Goal: Information Seeking & Learning: Learn about a topic

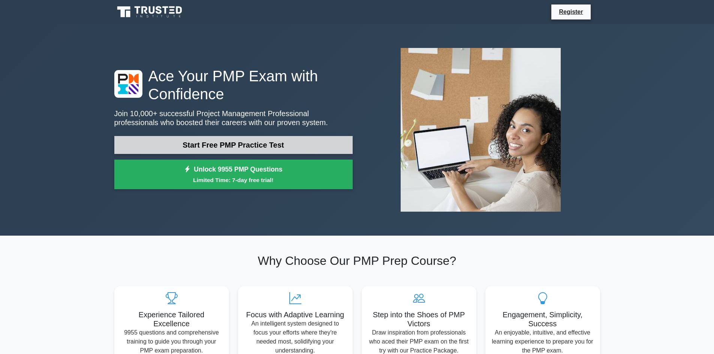
click at [244, 145] on link "Start Free PMP Practice Test" at bounding box center [233, 145] width 238 height 18
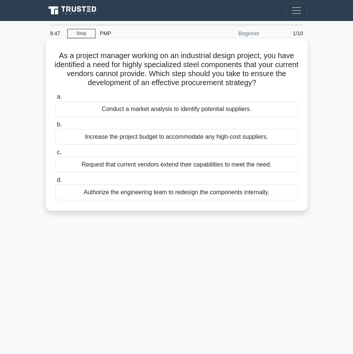
drag, startPoint x: 55, startPoint y: 55, endPoint x: 95, endPoint y: 48, distance: 40.7
click at [192, 135] on div "As a project manager working on an industrial design project, you have identifi…" at bounding box center [177, 125] width 256 height 166
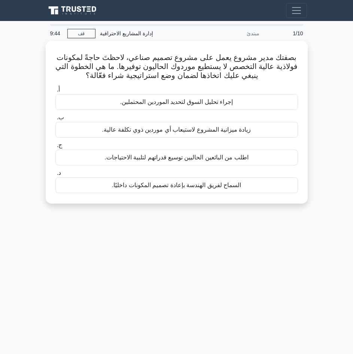
click at [42, 68] on div "بصفتك مدير مشروع يعمل على مشروع تصميم صناعي، لاحظتَ حاجةً لمكونات فولاذية عالية…" at bounding box center [177, 127] width 270 height 172
drag, startPoint x: 58, startPoint y: 54, endPoint x: 254, endPoint y: 202, distance: 245.7
click at [254, 202] on div "بصفتك مدير مشروع يعمل على مشروع تصميم صناعي، لاحظتَ حاجةً لمكونات فولاذية عالية…" at bounding box center [177, 127] width 270 height 172
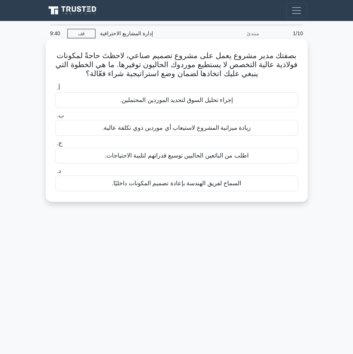
copy div "lorem ipsu dolor sita con adipi elits doeiu، tempoَ inciً utlabor etdolor magna…"
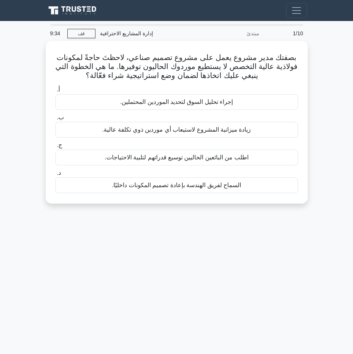
click at [255, 245] on div "9:34 قف إدارة المشاريع الاحترافية مبتدئ 1/10 بصفتك مدير مشروع يعمل على مشروع تص…" at bounding box center [177, 211] width 270 height 375
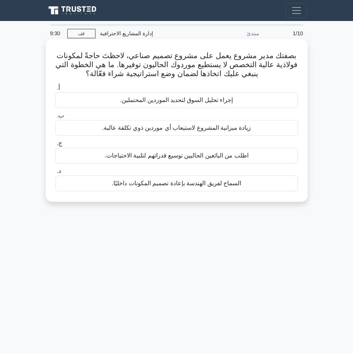
click at [213, 102] on font "إجراء تحليل السوق لتحديد الموردين المحتملين." at bounding box center [176, 100] width 113 height 6
click at [55, 90] on input "أ. إجراء تحليل السوق لتحديد الموردين المحتملين." at bounding box center [55, 87] width 0 height 5
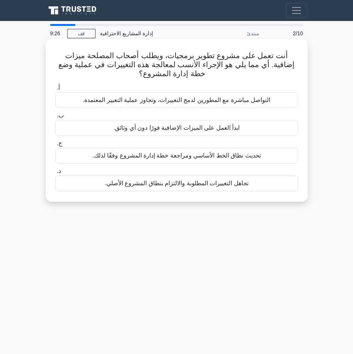
drag, startPoint x: 56, startPoint y: 55, endPoint x: 265, endPoint y: 186, distance: 246.8
click at [265, 186] on div "أنت تعمل على مشروع تطوير برمجيات، ويطلب أصحاب المصلحة ميزات إضافية. أي مما يلي …" at bounding box center [177, 120] width 256 height 157
copy div "lor ipsu dol sitam conse adipisc، elits doeiu tempori utlab etdolo. ma ali eni …"
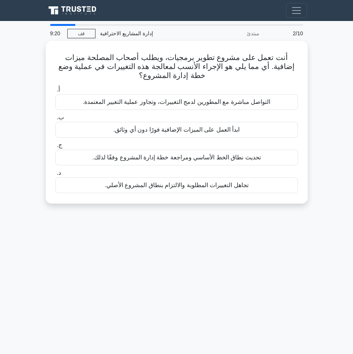
click at [253, 241] on div "9:20 قف إدارة المشاريع الاحترافية مبتدئ 2/10 أنت تعمل على مشروع تطوير برمجيات، …" at bounding box center [177, 211] width 270 height 375
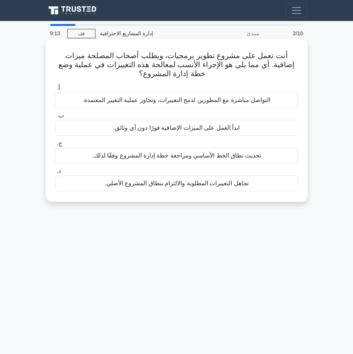
click at [225, 158] on font "تحديث نطاق الخط الأساسي ومراجعة خطة إدارة المشروع وفقًا لذلك." at bounding box center [176, 155] width 169 height 6
click at [55, 146] on input "ج. تحديث نطاق الخط الأساسي ومراجعة خطة إدارة المشروع وفقًا لذلك." at bounding box center [55, 143] width 0 height 5
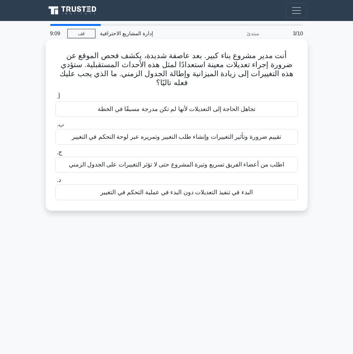
drag, startPoint x: 55, startPoint y: 55, endPoint x: 284, endPoint y: 191, distance: 266.8
click at [284, 191] on div "أنت مدير مشروع بناء كبير. بعد عاصفة شديدة، يكشف فحص الموقع عن ضرورة إجراء تعديل…" at bounding box center [177, 125] width 256 height 166
copy div "أنت مدير مشروع بناء كبير. بعد عاصفة شديدة، يكشف فحص الموقع عن ضرورة إجراء تعديل…"
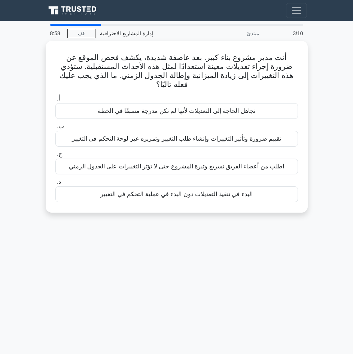
click at [274, 233] on div "8:58 قف إدارة المشاريع الاحترافية مبتدئ 3/10 أنت مدير مشروع بناء كبير. بعد عاصف…" at bounding box center [177, 211] width 270 height 375
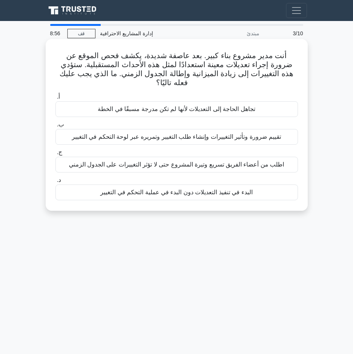
click at [252, 139] on font "تقييم ضرورة وتأثير التغييرات وإنشاء طلب التغيير وتمريره عبر لوحة التحكم في التغ…" at bounding box center [176, 136] width 209 height 6
click at [55, 127] on input "ب. تقييم ضرورة وتأثير التغييرات وإنشاء طلب التغيير وتمريره عبر لوحة التحكم في ا…" at bounding box center [55, 124] width 0 height 5
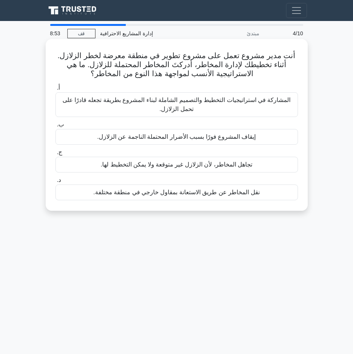
drag, startPoint x: 56, startPoint y: 54, endPoint x: 277, endPoint y: 192, distance: 260.9
click at [277, 192] on div "أنت مدير مشروع تعمل على مشروع تطوير في منطقة معرضة لخطر الزلازل. أثناء تخطيطك ل…" at bounding box center [177, 125] width 256 height 166
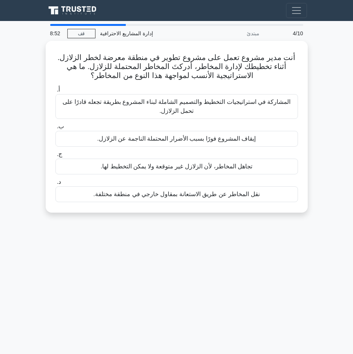
copy div "أنت مدير مشروع تعمل على مشروع تطوير في منطقة معرضة لخطر الزلازل. أثناء تخطيطك ل…"
click at [295, 250] on div "8:48 قف إدارة المشاريع الاحترافية مبتدئ 4/10 أنت مدير مشروع تعمل على مشروع تطوي…" at bounding box center [177, 211] width 270 height 375
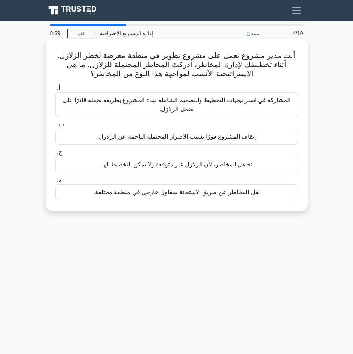
click at [210, 104] on font "المشاركة في استراتيجيات التخطيط والتصميم الشاملة لبناء المشروع بطريقة تجعله قاد…" at bounding box center [177, 105] width 236 height 18
click at [55, 90] on input "أ. المشاركة في استراتيجيات التخطيط والتصميم الشاملة لبناء المشروع بطريقة تجعله …" at bounding box center [55, 87] width 0 height 5
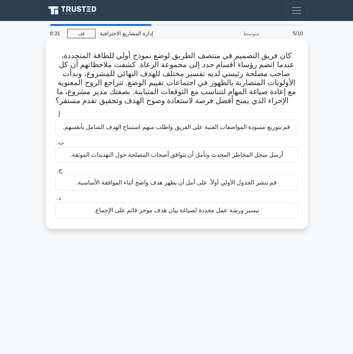
drag, startPoint x: 60, startPoint y: 54, endPoint x: 285, endPoint y: 228, distance: 285.0
click at [285, 228] on div "كان فريق التصميم في منتصف الطريق لوضع نموذج أولي للطاقة المتجددة، عندما انضم رؤ…" at bounding box center [177, 134] width 262 height 190
copy div "كان فريق التصميم في منتصف الطريق لوضع نموذج أولي للطاقة المتجددة، عندما انضم رؤ…"
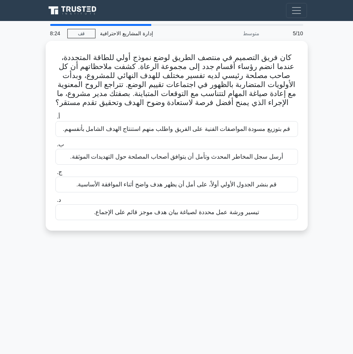
click at [277, 249] on div "8:24 قف إدارة المشاريع الاحترافية متوسط 5/10 .spinner_0XTQ{transform-origin:cen…" at bounding box center [177, 211] width 270 height 375
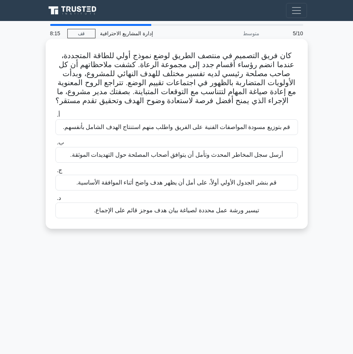
click at [246, 205] on div "تيسير ورشة عمل محددة لصياغة بيان هدف موجز قائم على الإجماع." at bounding box center [176, 210] width 243 height 16
click at [55, 200] on input "د. تيسير ورشة عمل محددة لصياغة بيان هدف موجز قائم على الإجماع." at bounding box center [55, 198] width 0 height 5
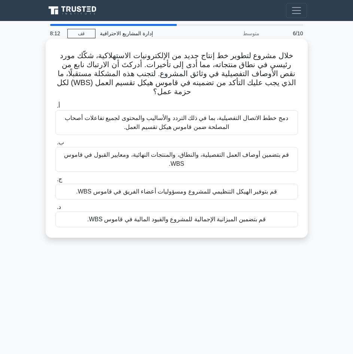
drag, startPoint x: 63, startPoint y: 55, endPoint x: 284, endPoint y: 216, distance: 273.8
click at [284, 216] on div "خلال مشروع لتطوير خط إنتاج جديد من الإلكترونيات الاستهلاكية، شكّك مورد رئيسي في…" at bounding box center [177, 138] width 256 height 193
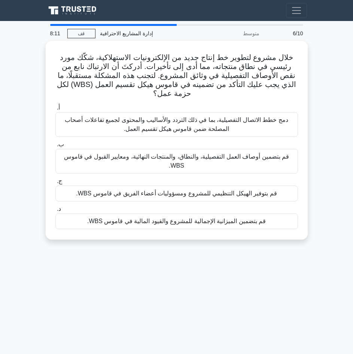
copy div "خلال مشروع لتطوير خط إنتاج جديد من الإلكترونيات الاستهلاكية، شكّك مورد رئيسي في…"
click at [243, 252] on div "8:08 قف إدارة المشاريع الاحترافية متوسط 6/10 خلال مشروع لتطوير خط إنتاج جديد من…" at bounding box center [177, 211] width 270 height 375
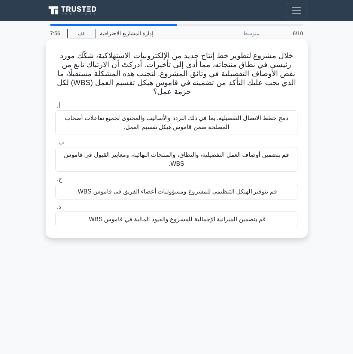
click at [232, 161] on font "قم بتضمين أوصاف العمل التفصيلية، والنطاق، والمنتجات النهائية، ومعايير القبول في…" at bounding box center [177, 159] width 236 height 18
click at [55, 145] on input "ب. قم بتضمين أوصاف العمل التفصيلية، والنطاق، والمنتجات النهائية، ومعايير القبول…" at bounding box center [55, 142] width 0 height 5
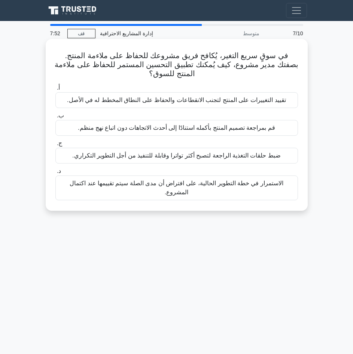
drag, startPoint x: 53, startPoint y: 54, endPoint x: 295, endPoint y: 197, distance: 280.8
click at [295, 197] on div "في سوقٍ سريع التغير، يُكافح فريق مشروعك للحفاظ على ملاءمة المنتج. بصفتك مدير مش…" at bounding box center [177, 125] width 256 height 166
copy div "في سوقٍ سريع التغير، يُكافح فريق مشروعك للحفاظ على ملاءمة المنتج. بصفتك مدير مش…"
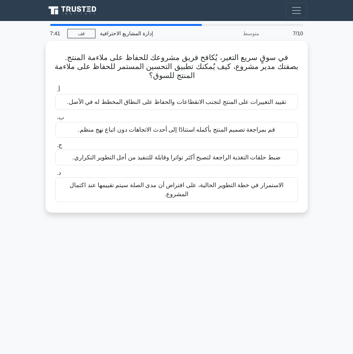
click at [194, 219] on div "7:41 قف إدارة المشاريع الاحترافية متوسط 7/10 في سوقٍ سريع التغير، يُكافح فريق م…" at bounding box center [177, 211] width 270 height 375
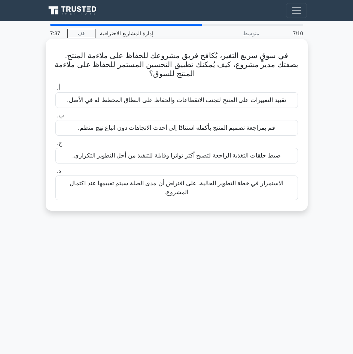
click at [192, 158] on font "ضبط حلقات التغذية الراجعة لتصبح أكثر تواترا وقابلة للتنفيذ من أجل التطوير التكر…" at bounding box center [176, 155] width 209 height 6
click at [55, 146] on input "ج. ضبط حلقات التغذية الراجعة لتصبح أكثر تواترا وقابلة للتنفيذ من أجل التطوير ال…" at bounding box center [55, 143] width 0 height 5
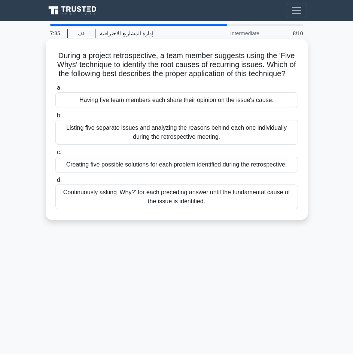
drag, startPoint x: 54, startPoint y: 56, endPoint x: 302, endPoint y: 217, distance: 295.3
click at [302, 217] on div "During a project retrospective, a team member suggests using the 'Five Whys' te…" at bounding box center [177, 129] width 256 height 175
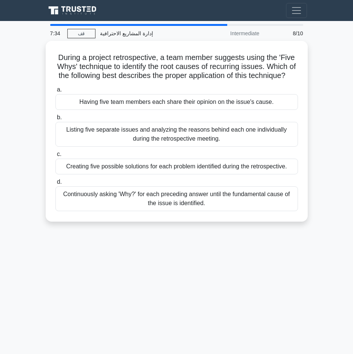
copy div "During a project retrospective, a team member suggests using the 'Five Whys' te…"
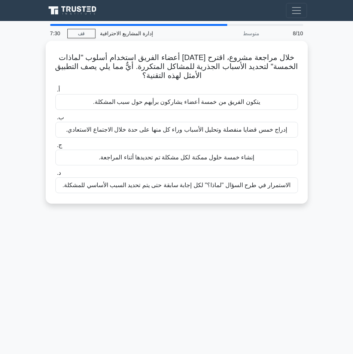
click at [173, 216] on div "7:30 قف إدارة المشاريع الاحترافية متوسط 8/10 خلال مراجعة مشروع، اقترح أحد أعضاء…" at bounding box center [177, 211] width 270 height 375
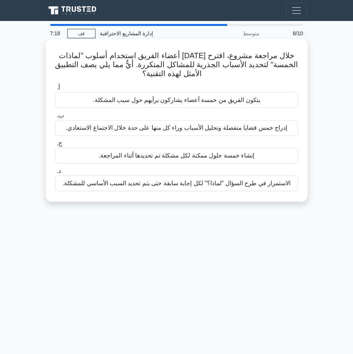
click at [227, 185] on font "الاستمرار في طرح السؤال "لماذا؟" لكل إجابة سابقة حتى يتم تحديد السبب الأساسي لل…" at bounding box center [177, 183] width 229 height 6
click at [55, 173] on input "د. الاستمرار في طرح السؤال "لماذا؟" لكل إجابة سابقة حتى يتم تحديد السبب الأساسي…" at bounding box center [55, 171] width 0 height 5
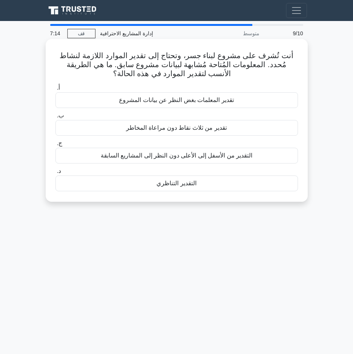
drag, startPoint x: 56, startPoint y: 57, endPoint x: 254, endPoint y: 182, distance: 234.3
click at [254, 182] on div "أنت تُشرف على مشروع لبناء جسر، وتحتاج إلى تقدير الموارد اللازمة لنشاط مُحدد. ال…" at bounding box center [177, 120] width 256 height 157
copy div "أنت تُشرف على مشروع لبناء جسر، وتحتاج إلى تقدير الموارد اللازمة لنشاط مُحدد. ال…"
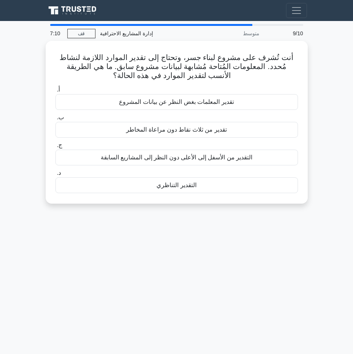
click at [226, 235] on div "7:10 قف إدارة المشاريع الاحترافية متوسط 9/10 أنت تُشرف على مشروع لبناء جسر، وتح…" at bounding box center [177, 211] width 270 height 375
click at [157, 215] on div "7:09 قف إدارة المشاريع الاحترافية متوسط 9/10 أنت تُشرف على مشروع لبناء جسر، وتح…" at bounding box center [177, 211] width 270 height 375
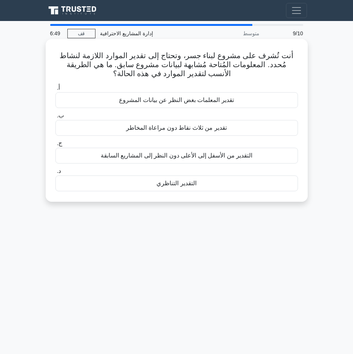
click at [155, 182] on div "التقدير التناظري" at bounding box center [176, 183] width 243 height 16
click at [55, 173] on input "د. التقدير التناظري" at bounding box center [55, 171] width 0 height 5
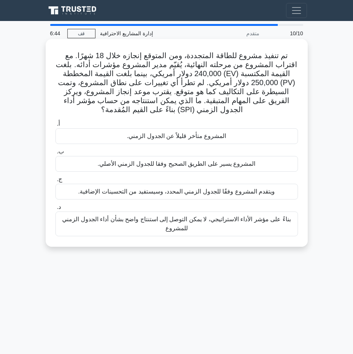
drag, startPoint x: 91, startPoint y: 61, endPoint x: 282, endPoint y: 233, distance: 256.3
click at [282, 233] on div "تم تنفيذ مشروع للطاقة المتجددة، ومن المتوقع إنجازه خلال 18 شهرًا. مع اقتراب الم…" at bounding box center [177, 143] width 256 height 202
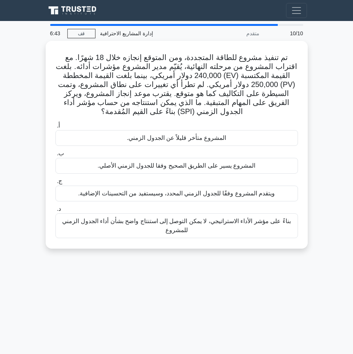
copy div "تم تنفيذ مشروع للطاقة المتجددة، ومن المتوقع إنجازه خلال 18 شهرًا. مع اقتراب الم…"
click at [251, 282] on div "6:41 قف إدارة المشاريع الاحترافية متقدم 10/10 .spinner_0XTQ{transform-origin:ce…" at bounding box center [177, 211] width 270 height 375
click at [150, 263] on div "6:40 قف إدارة المشاريع الاحترافية متقدم 10/10 .spinner_0XTQ{transform-origin:ce…" at bounding box center [177, 211] width 270 height 375
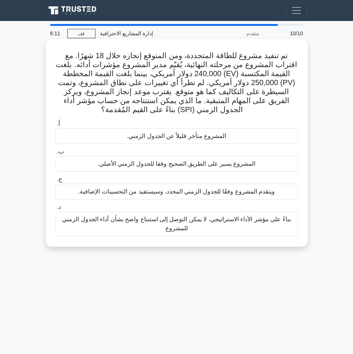
click at [194, 140] on font "المشروع متأخر قليلاً عن الجدول الزمني." at bounding box center [177, 135] width 100 height 9
click at [55, 126] on input "أ. المشروع متأخر قليلاً عن الجدول الزمني." at bounding box center [55, 123] width 0 height 5
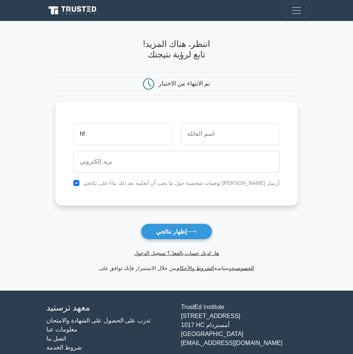
type input "h"
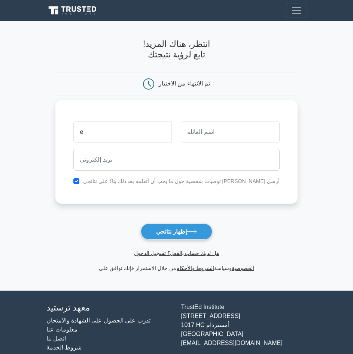
type input "ebrahim"
click at [204, 140] on input "text" at bounding box center [230, 132] width 99 height 22
type input "altabrizy"
click at [100, 134] on input "ebrahim" at bounding box center [122, 132] width 99 height 22
click at [97, 135] on input "Abrahim" at bounding box center [122, 132] width 99 height 22
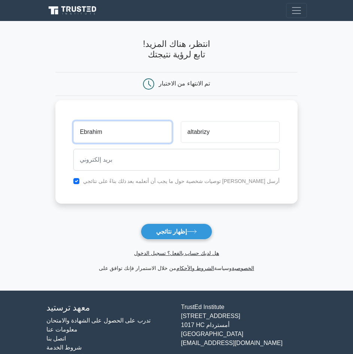
type input "Ebrahim"
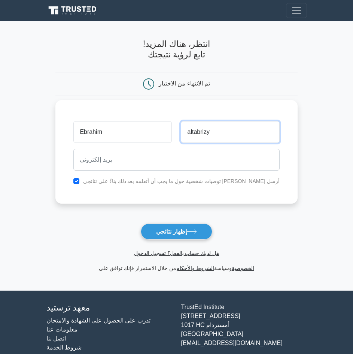
click at [190, 134] on input "altabrizy" at bounding box center [230, 132] width 99 height 22
type input "Altabrizy"
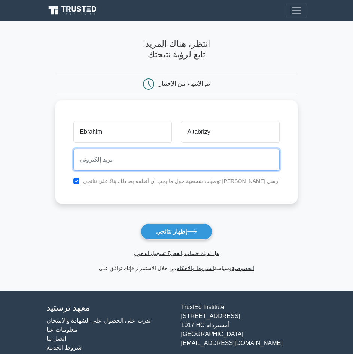
click at [157, 156] on input "email" at bounding box center [176, 160] width 206 height 22
type input "altabreeze44@gmail.com"
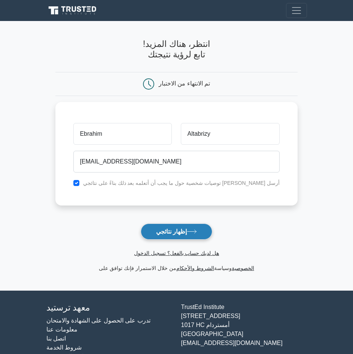
click at [169, 231] on font "إظهار نتائجي" at bounding box center [171, 231] width 31 height 6
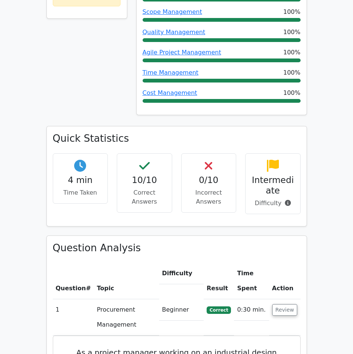
scroll to position [487, 0]
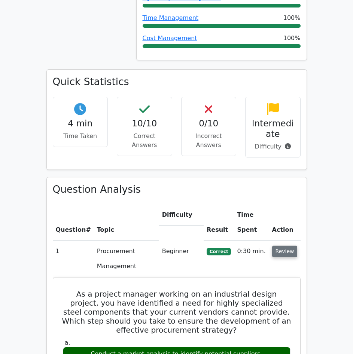
click at [288, 245] on button "Review" at bounding box center [284, 251] width 25 height 12
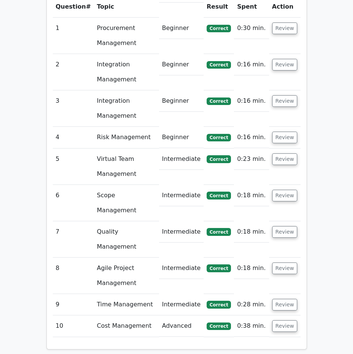
scroll to position [930, 0]
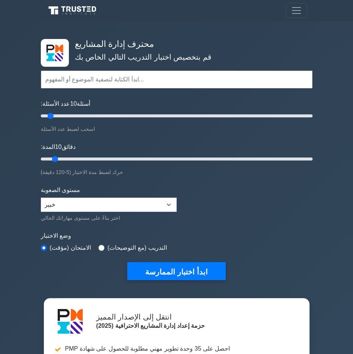
click at [107, 81] on input "text" at bounding box center [177, 79] width 272 height 18
click at [65, 93] on form "المواضيع إدارة النطاق إدارة الوقت إدارة التكاليف إدارة الجودة إدارة المخاطر إدا…" at bounding box center [177, 164] width 272 height 232
click at [67, 77] on input "text" at bounding box center [177, 79] width 272 height 18
click at [90, 113] on input "عدد الأسئلة: 40 أسئلة" at bounding box center [177, 115] width 272 height 9
drag, startPoint x: 89, startPoint y: 115, endPoint x: 105, endPoint y: 110, distance: 17.2
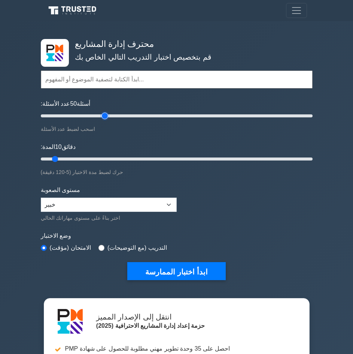
type input "50"
click at [105, 111] on input "عدد الأسئلة: 50 أسئلة" at bounding box center [177, 115] width 272 height 9
click at [124, 83] on input "text" at bounding box center [177, 79] width 272 height 18
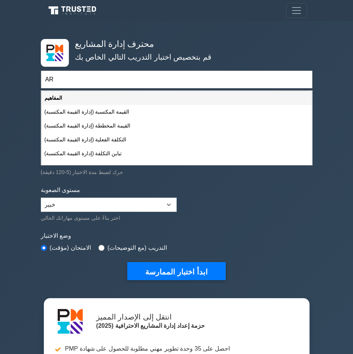
type input "A"
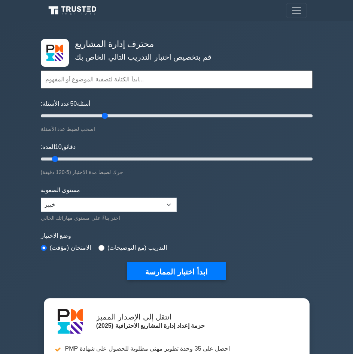
type input "M"
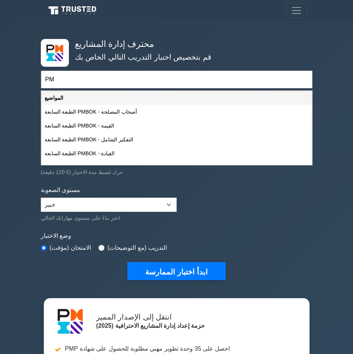
type input "P"
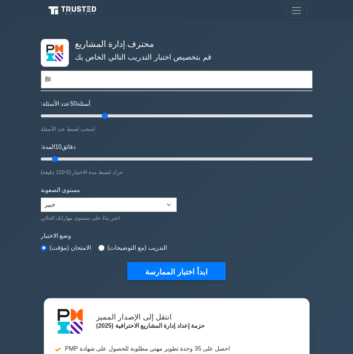
type input "B"
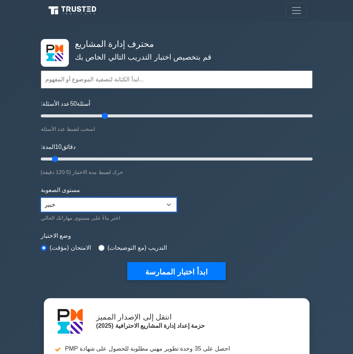
click at [71, 201] on select "مبتدئ متوسط خبير" at bounding box center [109, 204] width 136 height 14
drag, startPoint x: 57, startPoint y: 158, endPoint x: 103, endPoint y: 155, distance: 46.6
type input "30"
click at [103, 155] on input "المدة: 30 دقائق" at bounding box center [177, 158] width 272 height 9
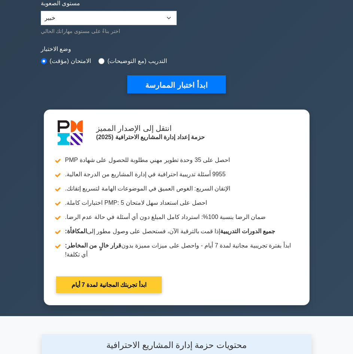
scroll to position [187, 0]
